Goal: Complete application form

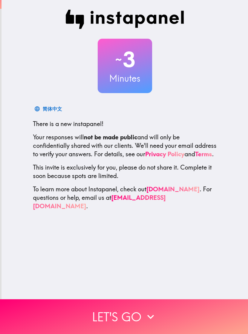
click at [149, 313] on icon "button" at bounding box center [150, 316] width 13 height 13
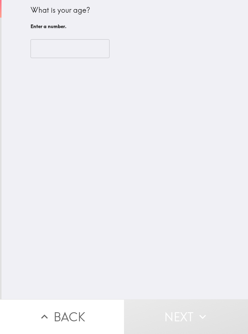
click at [91, 49] on input "number" at bounding box center [69, 48] width 79 height 19
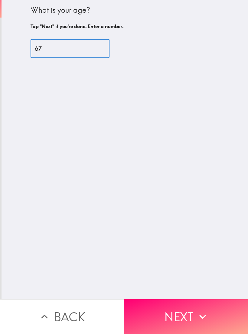
type input "67"
click at [190, 316] on button "Next" at bounding box center [186, 316] width 124 height 35
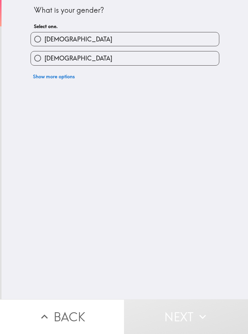
click at [41, 59] on input "[DEMOGRAPHIC_DATA]" at bounding box center [38, 58] width 14 height 14
radio input "true"
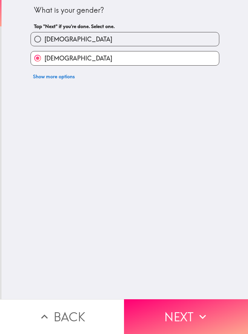
click at [191, 312] on button "Next" at bounding box center [186, 316] width 124 height 35
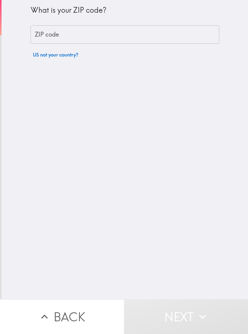
click at [82, 35] on input "ZIP code" at bounding box center [124, 34] width 188 height 19
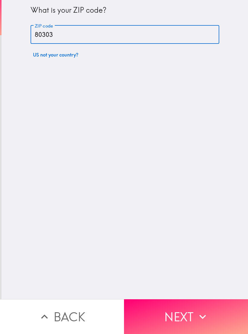
type input "80303"
click at [187, 313] on button "Next" at bounding box center [186, 316] width 124 height 35
